Goal: Information Seeking & Learning: Learn about a topic

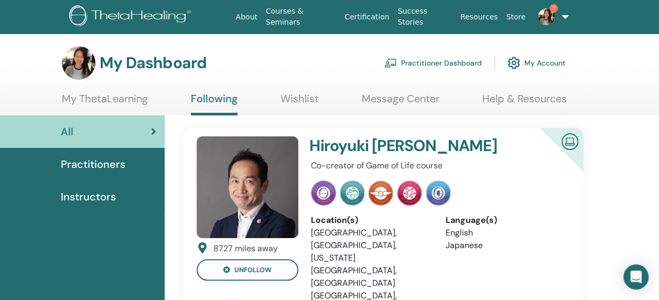
click at [549, 24] on img at bounding box center [546, 16] width 17 height 17
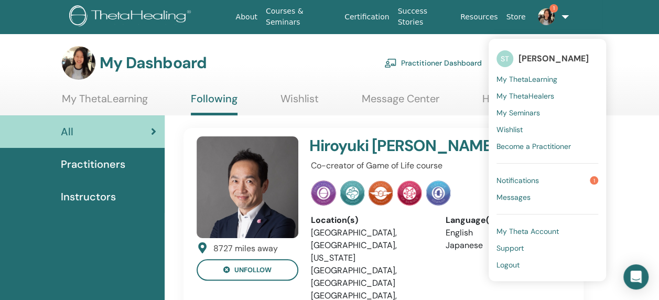
click at [540, 179] on link "Notifications 1" at bounding box center [547, 180] width 102 height 17
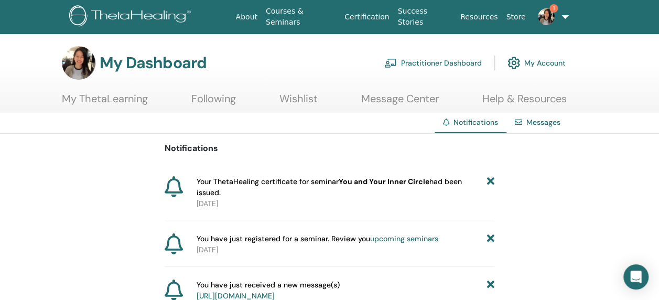
click at [564, 15] on link "1" at bounding box center [549, 17] width 41 height 34
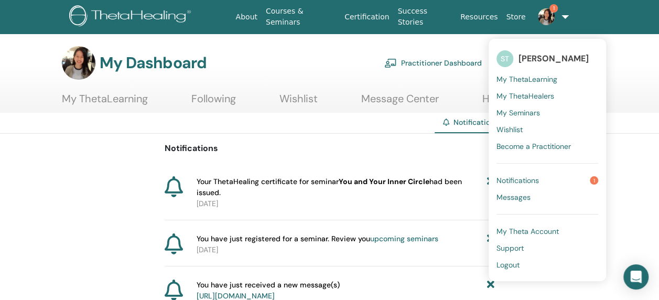
click at [525, 75] on span "My ThetaLearning" at bounding box center [526, 78] width 61 height 9
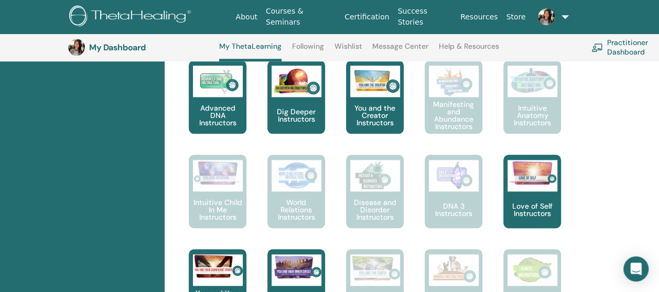
scroll to position [551, 0]
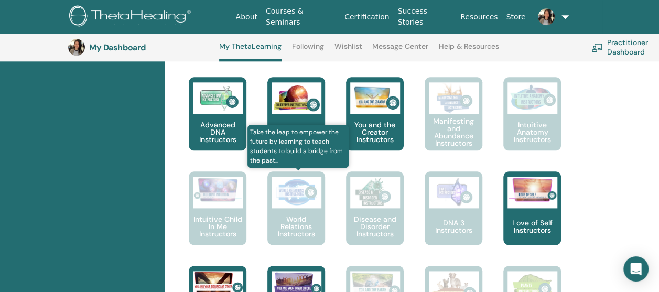
click at [299, 194] on img at bounding box center [296, 192] width 50 height 31
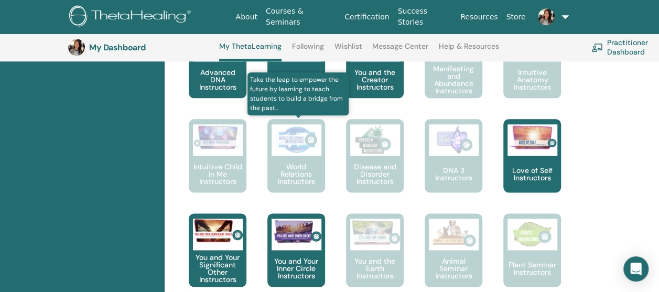
scroll to position [604, 0]
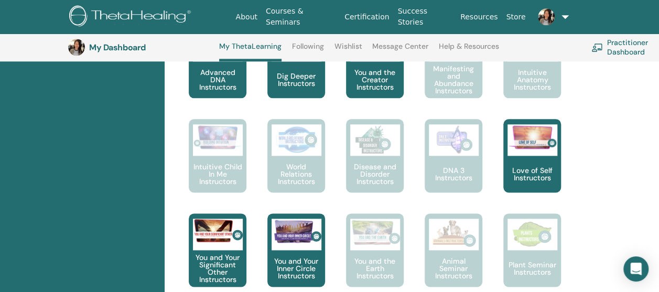
click at [590, 19] on ul "About Courses & Seminars Certification Success Stories Resources Store ST Shixi…" at bounding box center [401, 17] width 402 height 34
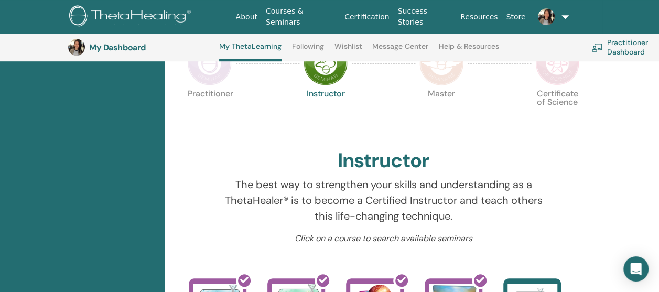
scroll to position [184, 0]
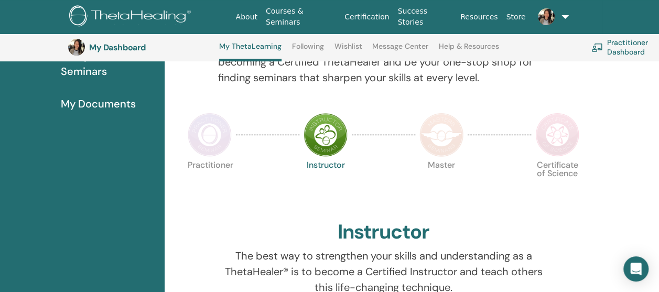
click at [242, 189] on div "Practitioner Instructor Master Certificate of Science" at bounding box center [383, 187] width 400 height 57
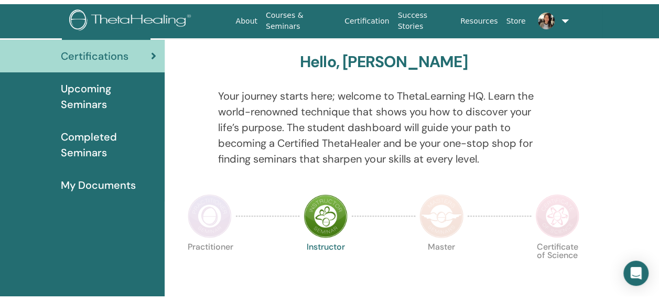
scroll to position [0, 0]
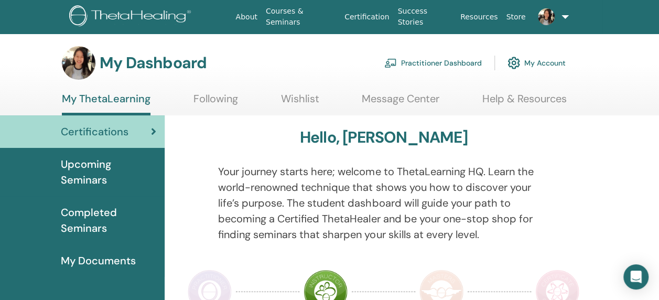
click at [107, 166] on span "Upcoming Seminars" at bounding box center [108, 171] width 95 height 31
